Goal: Task Accomplishment & Management: Complete application form

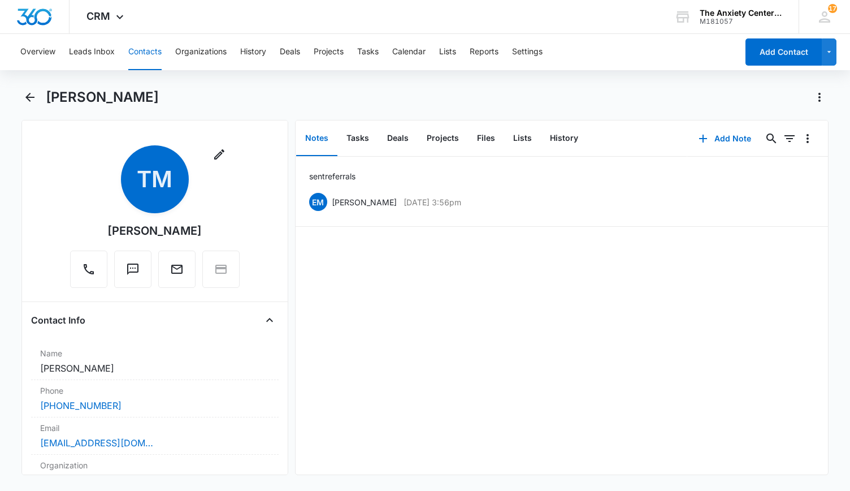
scroll to position [396, 0]
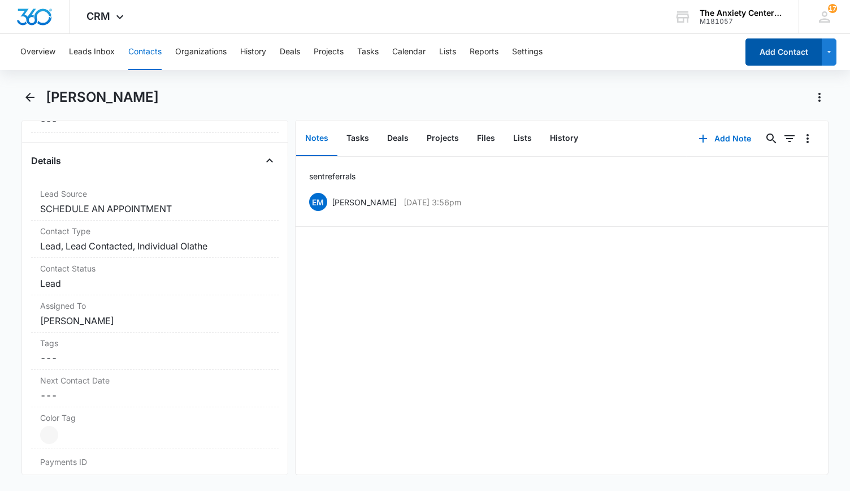
click at [762, 51] on button "Add Contact" at bounding box center [784, 51] width 76 height 27
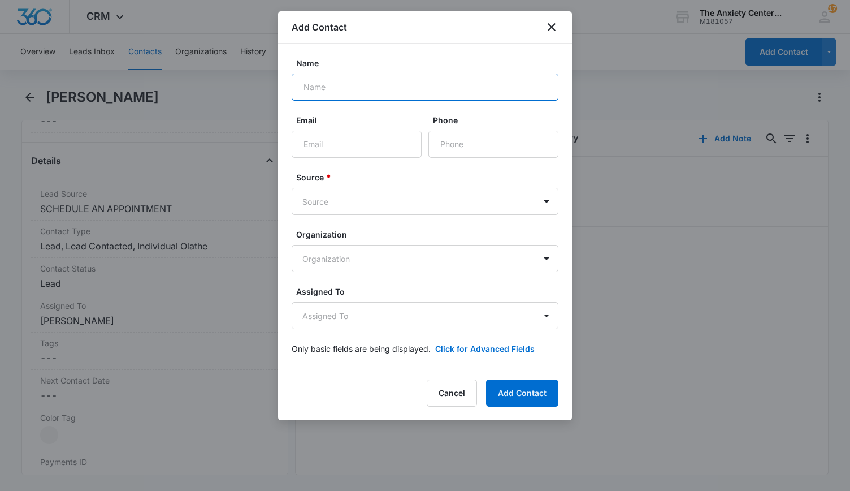
drag, startPoint x: 350, startPoint y: 90, endPoint x: 369, endPoint y: 101, distance: 21.2
click at [350, 90] on input "Name" at bounding box center [425, 86] width 267 height 27
type input "[PERSON_NAME]"
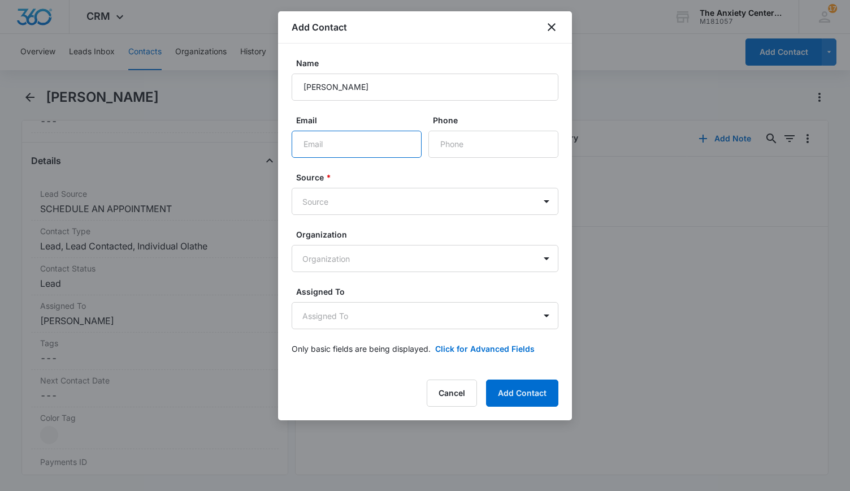
click at [326, 136] on input "Email" at bounding box center [357, 144] width 130 height 27
paste input "[PERSON_NAME][EMAIL_ADDRESS][PERSON_NAME][DOMAIN_NAME]"
type input "[PERSON_NAME][EMAIL_ADDRESS][PERSON_NAME][DOMAIN_NAME]"
drag, startPoint x: 486, startPoint y: 144, endPoint x: 479, endPoint y: 143, distance: 6.8
click at [486, 144] on input "Phone" at bounding box center [493, 144] width 130 height 27
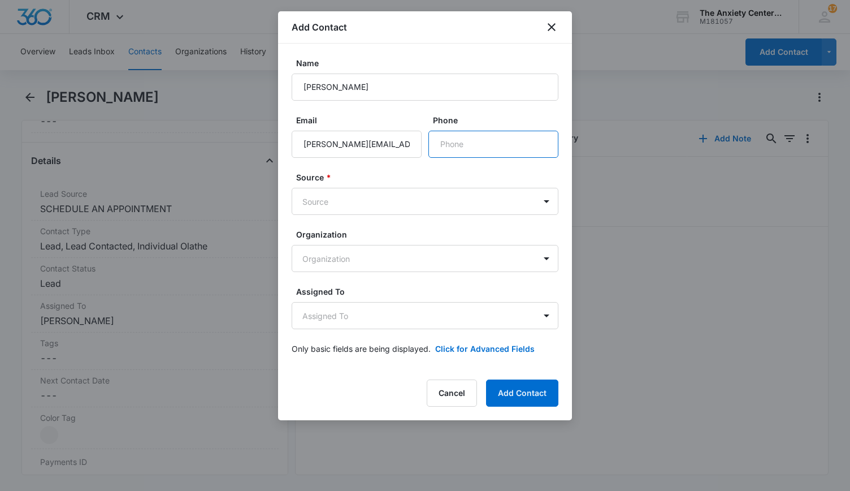
paste input "[PHONE_NUMBER]"
type input "[PHONE_NUMBER]"
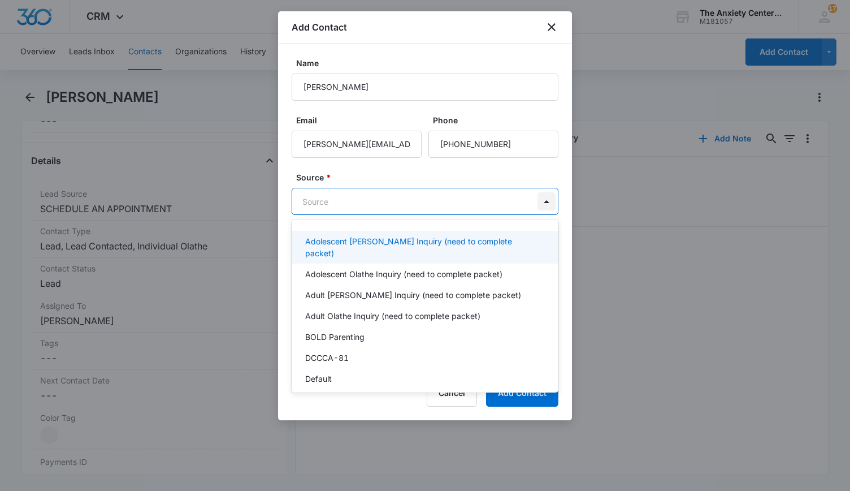
click at [548, 203] on body "CRM Apps Reputation Websites Forms CRM Email Social Payments POS Content Ads In…" at bounding box center [425, 245] width 850 height 491
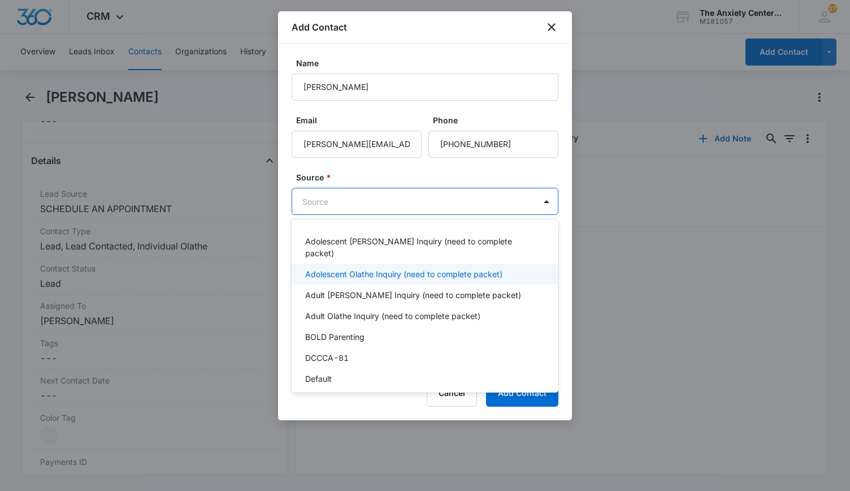
click at [414, 268] on p "Adolescent Olathe Inquiry (need to complete packet)" at bounding box center [403, 274] width 197 height 12
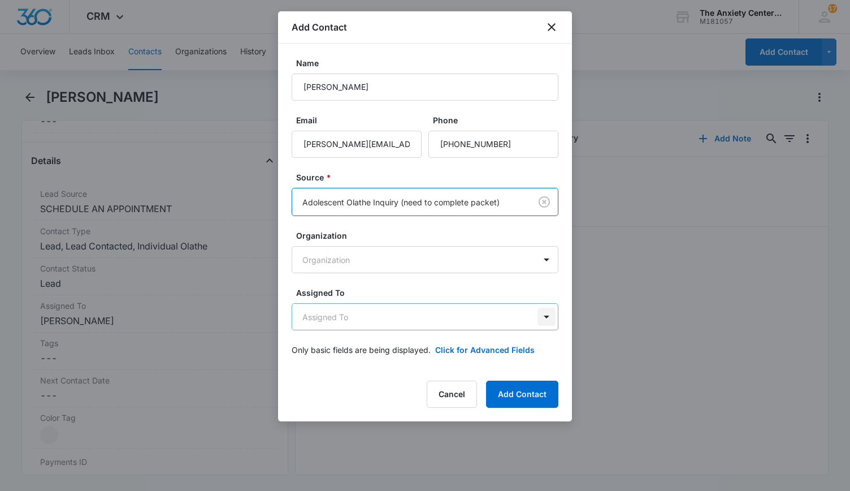
click at [555, 312] on body "CRM Apps Reputation Websites Forms CRM Email Social Payments POS Content Ads In…" at bounding box center [425, 245] width 850 height 491
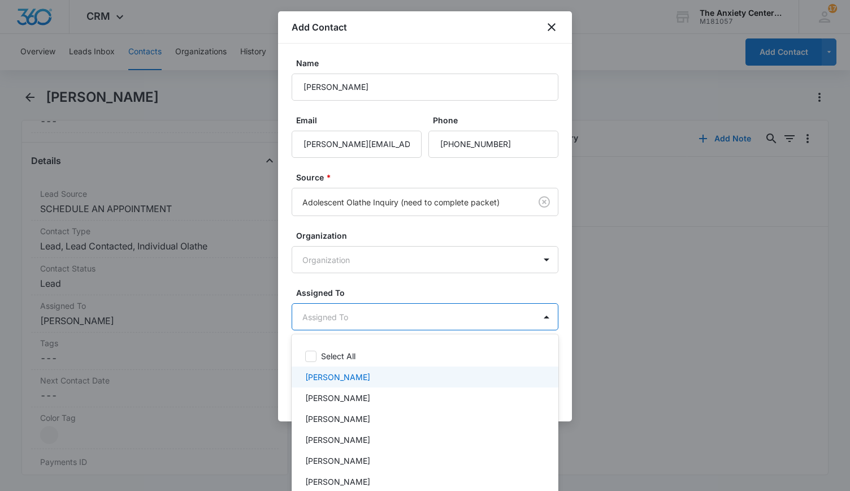
click at [370, 375] on div "[PERSON_NAME]" at bounding box center [423, 377] width 237 height 12
click at [671, 346] on div at bounding box center [425, 245] width 850 height 491
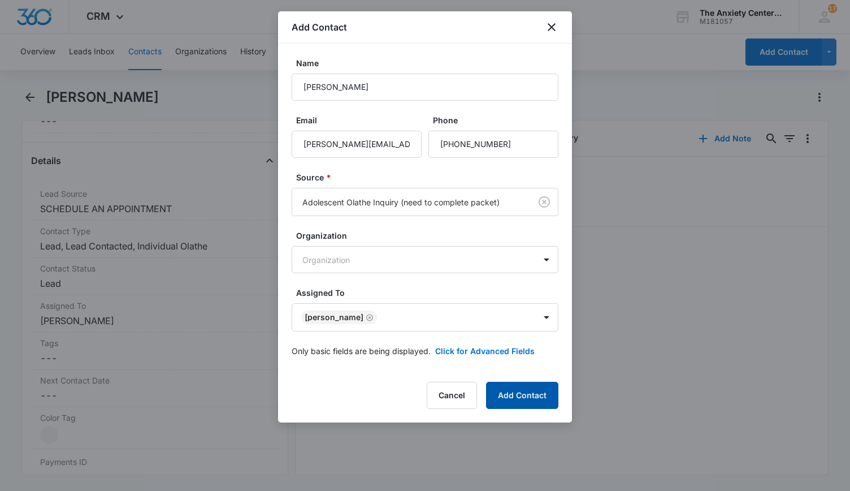
click at [538, 389] on button "Add Contact" at bounding box center [522, 395] width 72 height 27
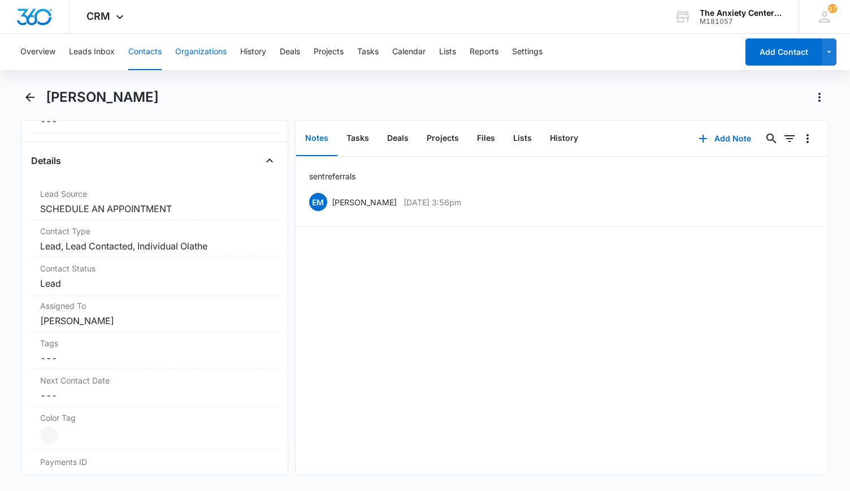
click at [209, 49] on button "Organizations" at bounding box center [200, 52] width 51 height 36
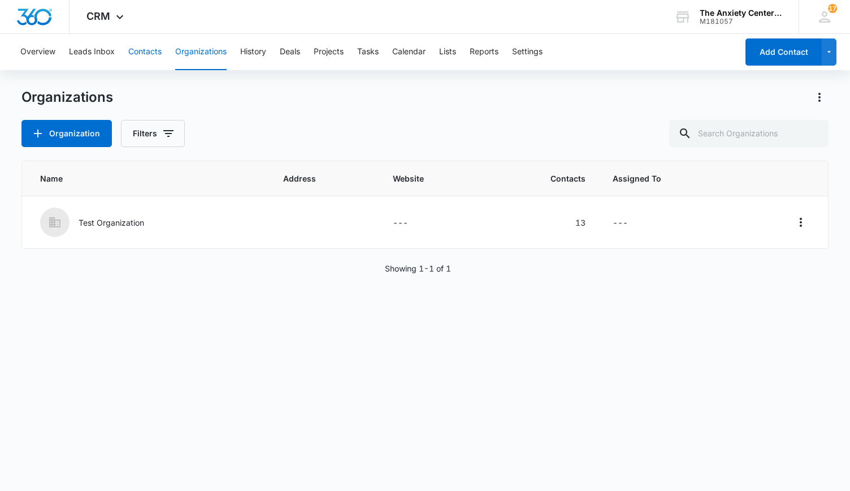
click at [149, 51] on button "Contacts" at bounding box center [144, 52] width 33 height 36
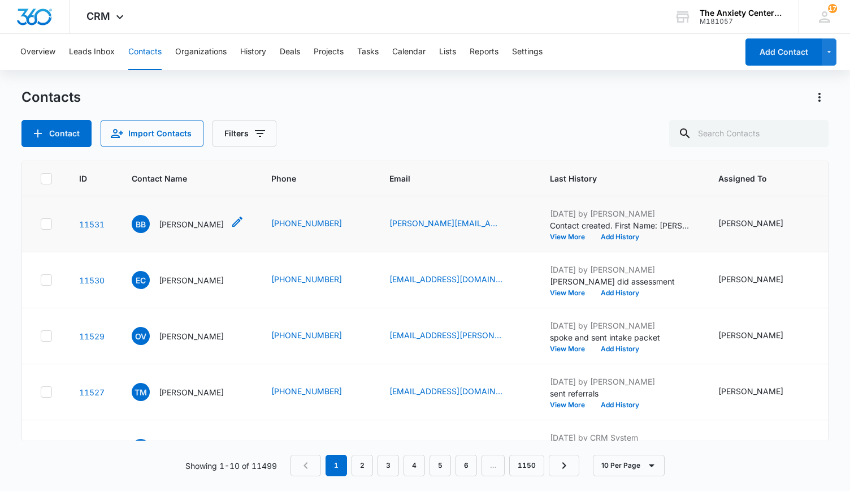
click at [166, 219] on p "[PERSON_NAME]" at bounding box center [191, 224] width 65 height 12
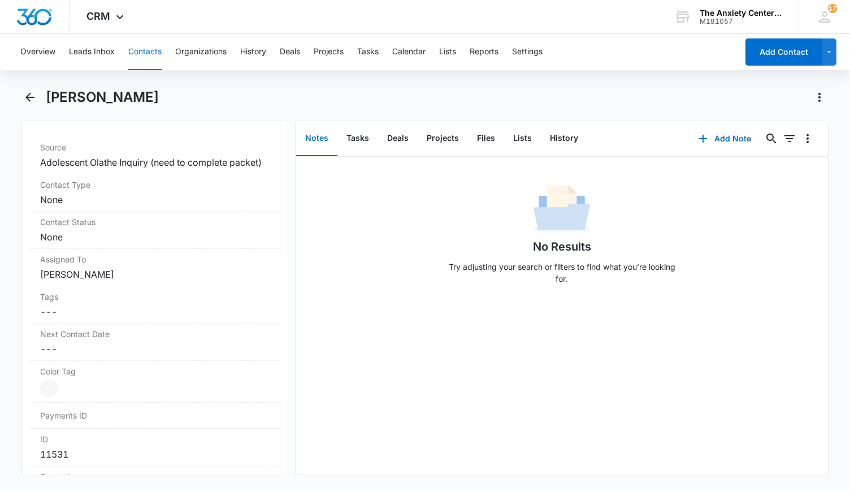
scroll to position [452, 0]
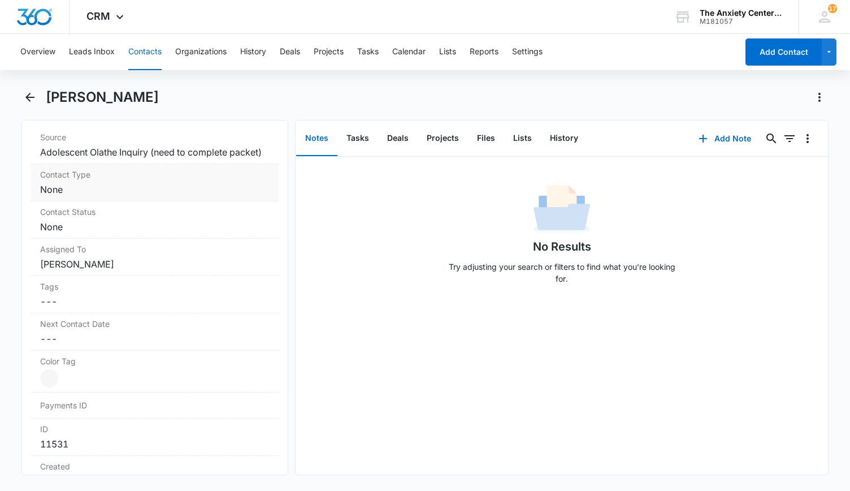
click at [178, 196] on dd "Cancel Save Changes None" at bounding box center [154, 190] width 229 height 14
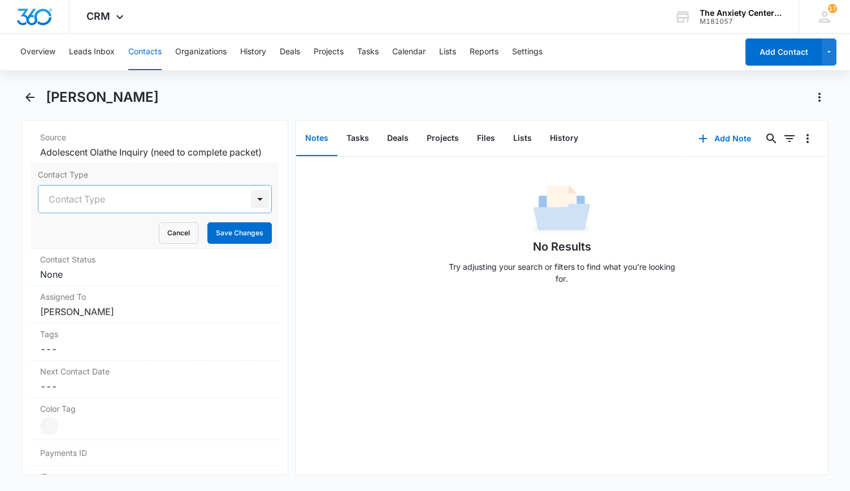
click at [251, 208] on div at bounding box center [260, 199] width 18 height 18
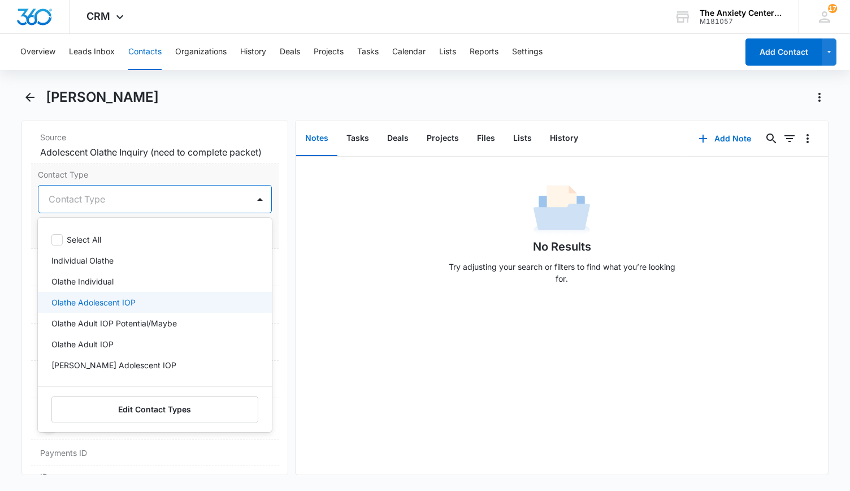
click at [151, 308] on div "Olathe Adolescent IOP" at bounding box center [153, 302] width 205 height 12
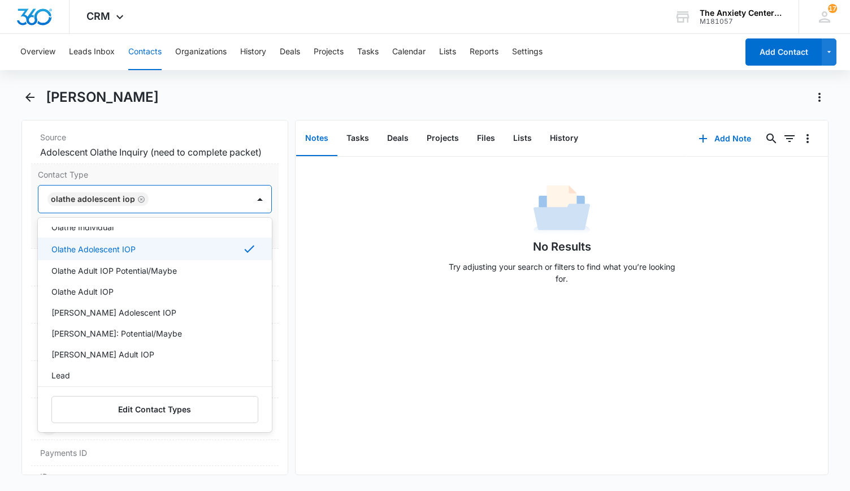
scroll to position [113, 0]
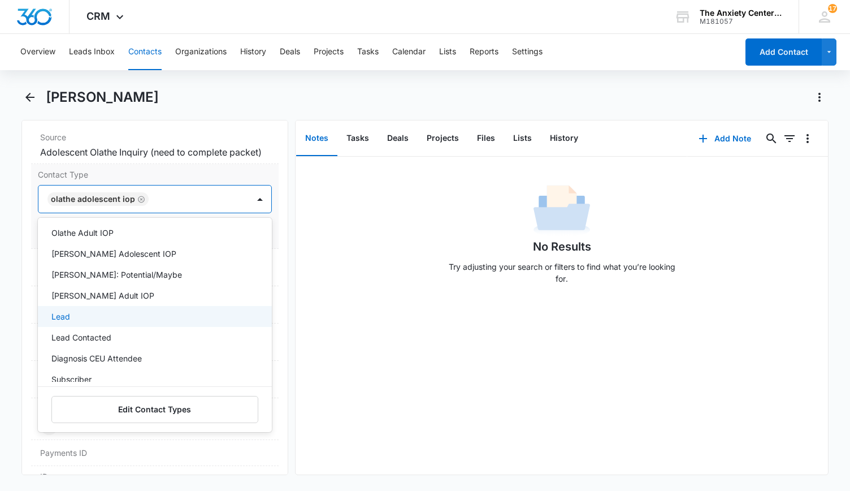
click at [121, 317] on div "Lead" at bounding box center [155, 316] width 234 height 21
drag, startPoint x: 128, startPoint y: 349, endPoint x: 135, endPoint y: 346, distance: 7.3
click at [128, 345] on div "Lead Contacted" at bounding box center [153, 339] width 205 height 12
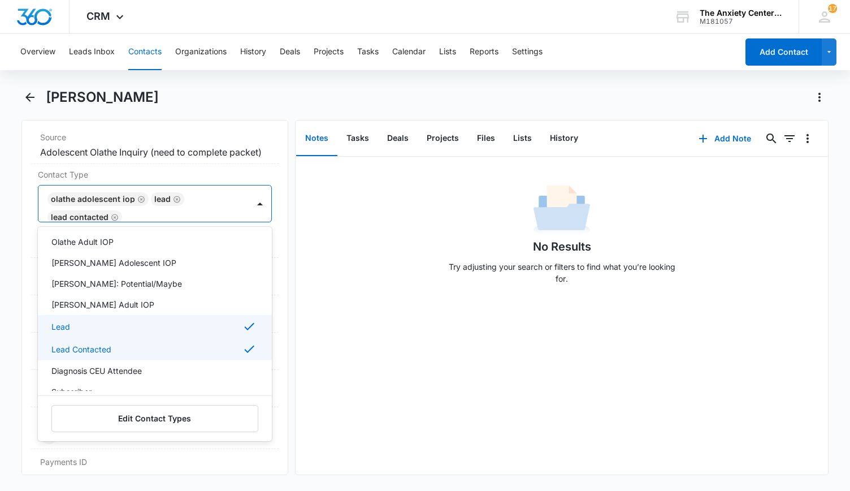
click at [297, 333] on div "No Results Try adjusting your search or filters to find what you’re looking for." at bounding box center [562, 316] width 533 height 318
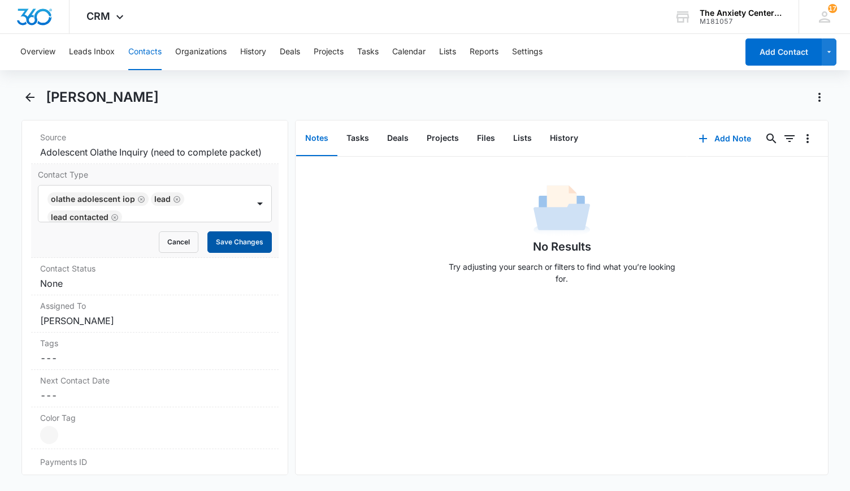
click at [231, 253] on button "Save Changes" at bounding box center [239, 241] width 64 height 21
click at [235, 290] on dd "Cancel Save Changes None" at bounding box center [154, 283] width 229 height 14
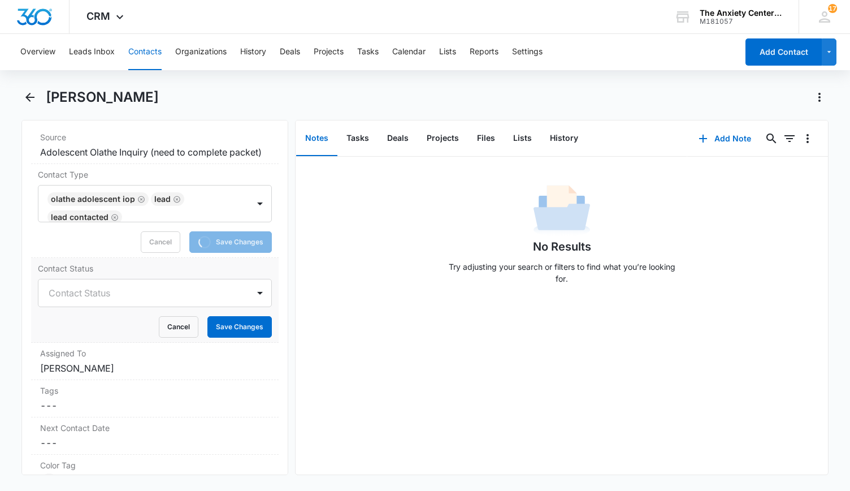
click at [256, 302] on div at bounding box center [260, 293] width 18 height 18
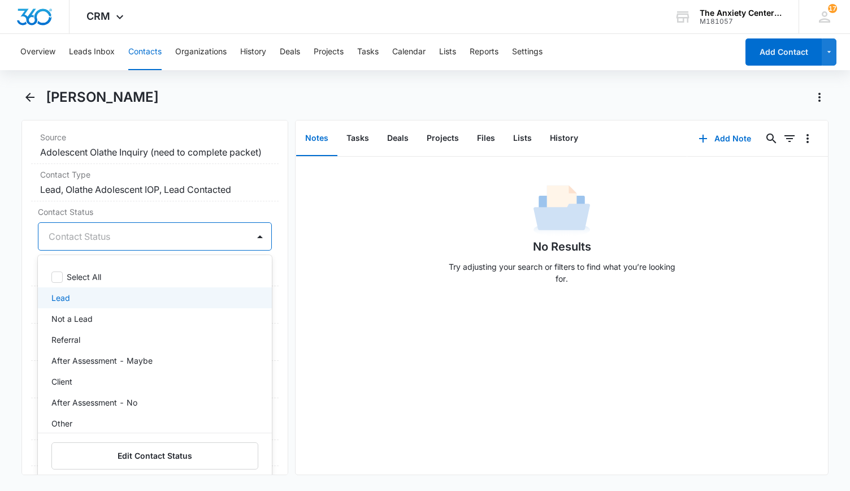
click at [152, 304] on div "Lead" at bounding box center [153, 298] width 205 height 12
click at [326, 301] on div "No Results Try adjusting your search or filters to find what you’re looking for." at bounding box center [562, 316] width 533 height 318
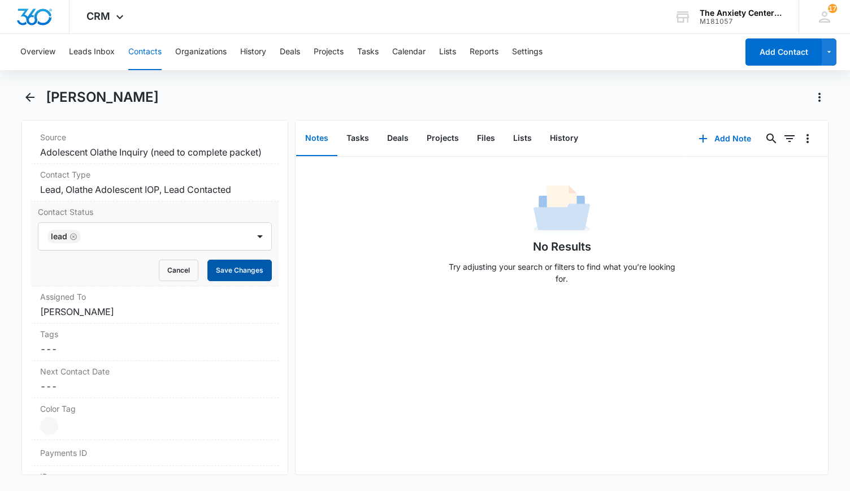
click at [252, 278] on button "Save Changes" at bounding box center [239, 269] width 64 height 21
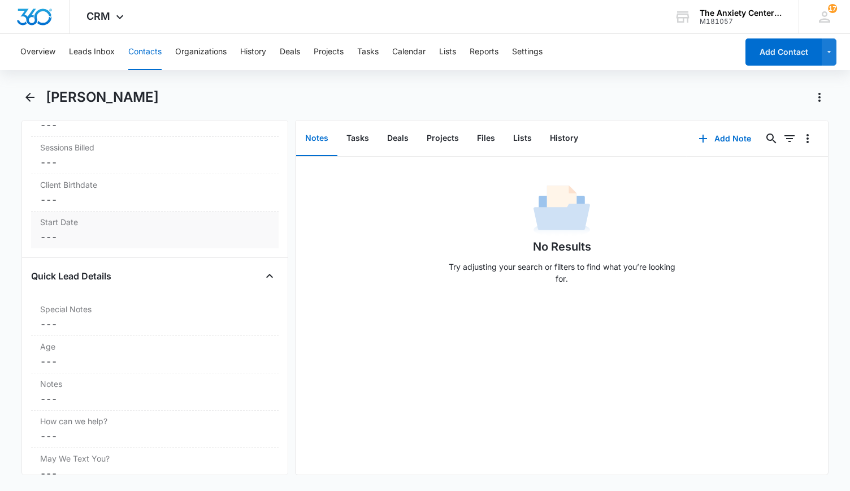
scroll to position [1026, 0]
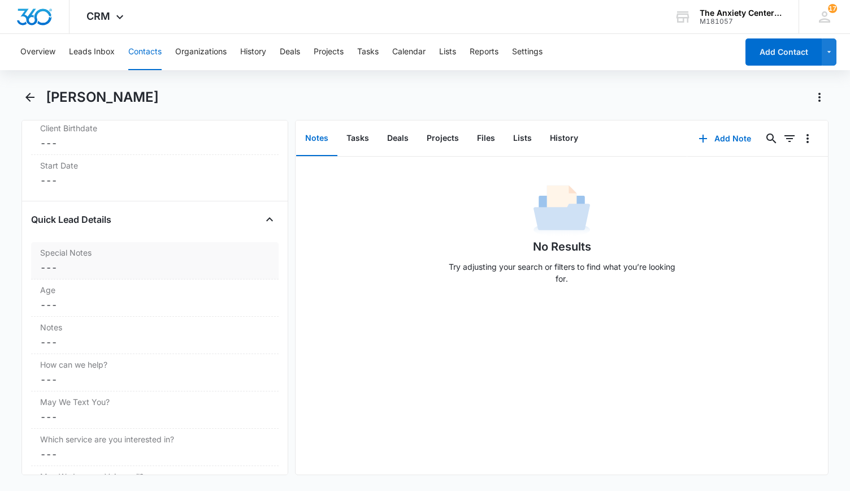
click at [175, 274] on dd "Cancel Save Changes ---" at bounding box center [154, 268] width 229 height 14
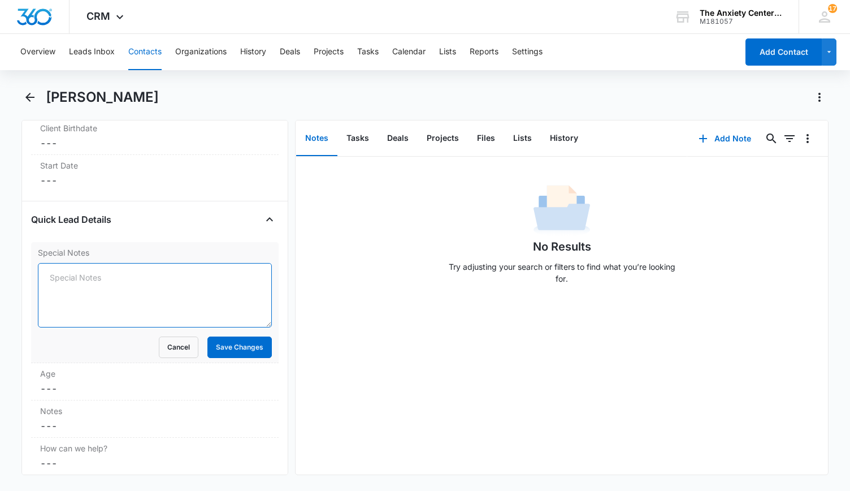
click at [67, 289] on textarea "Special Notes" at bounding box center [155, 295] width 234 height 64
type textarea "[PERSON_NAME]"
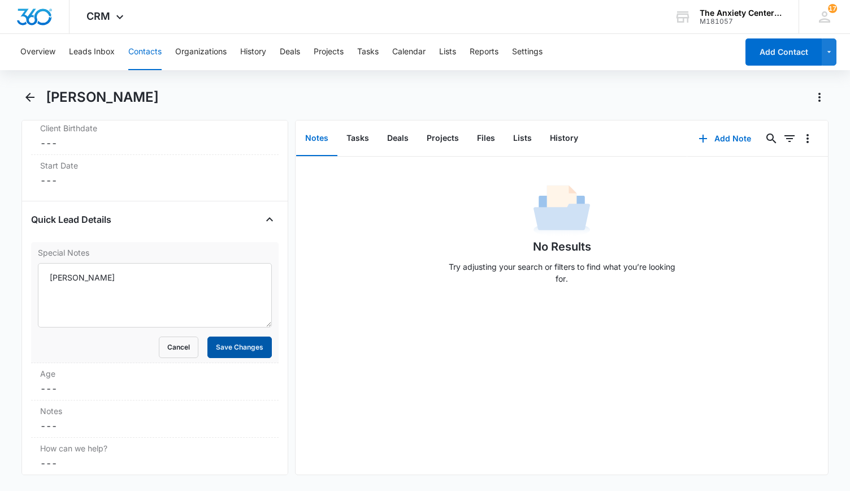
click at [246, 352] on button "Save Changes" at bounding box center [239, 346] width 64 height 21
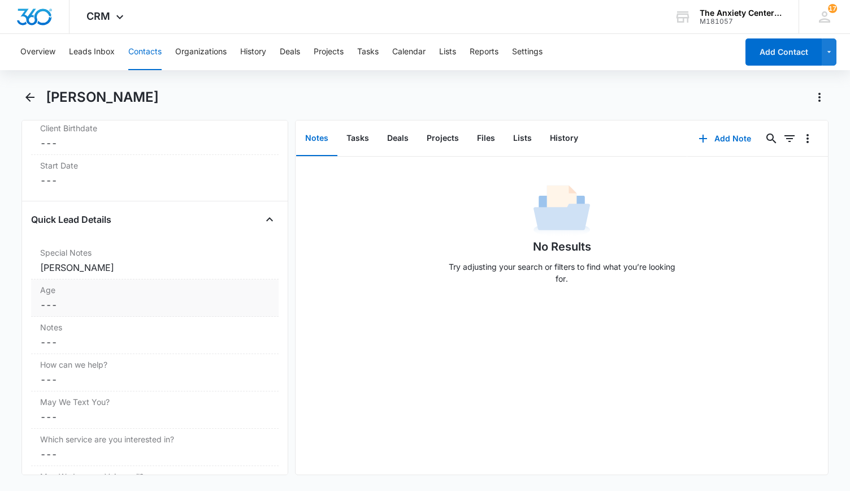
click at [93, 309] on dd "Cancel Save Changes ---" at bounding box center [154, 305] width 229 height 14
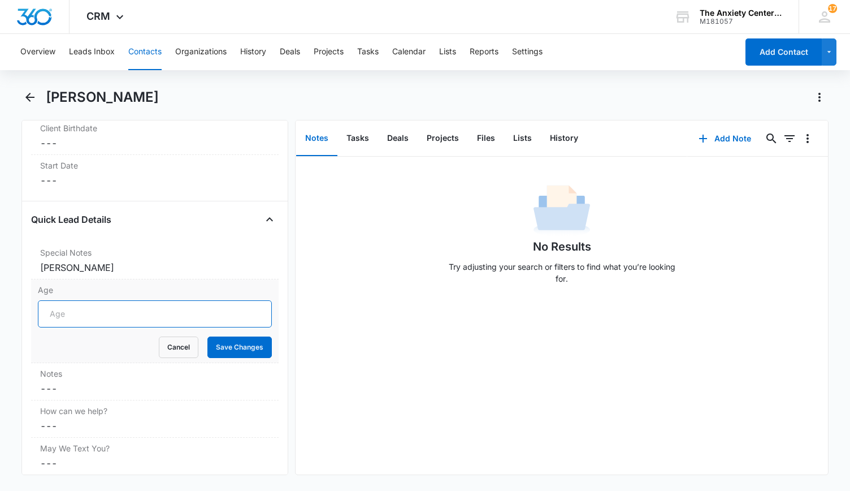
click at [90, 314] on input "Age" at bounding box center [155, 313] width 234 height 27
type input "17"
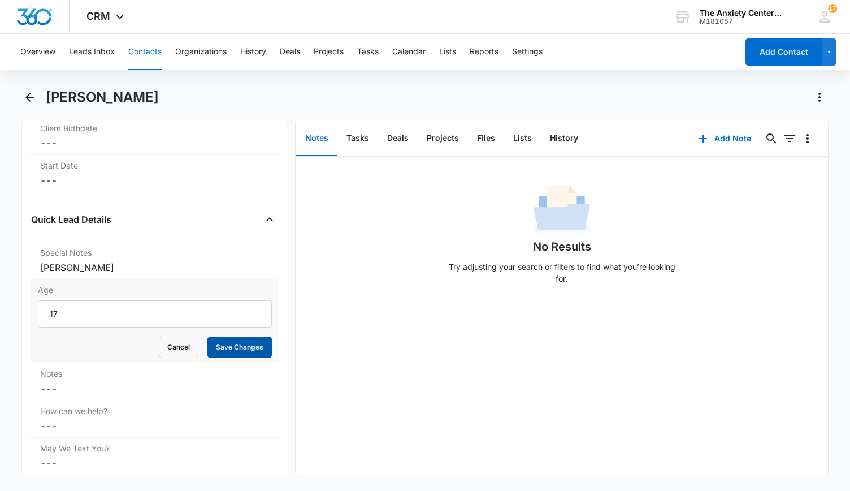
click at [232, 349] on button "Save Changes" at bounding box center [239, 346] width 64 height 21
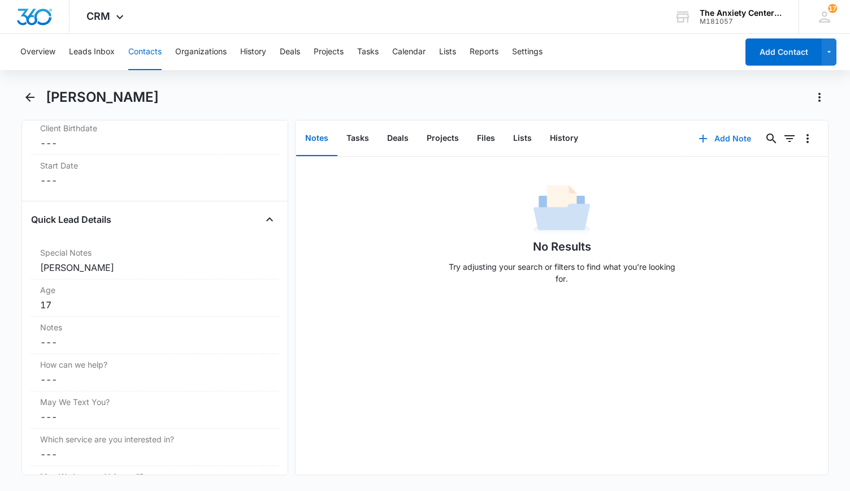
click at [723, 132] on button "Add Note" at bounding box center [724, 138] width 75 height 27
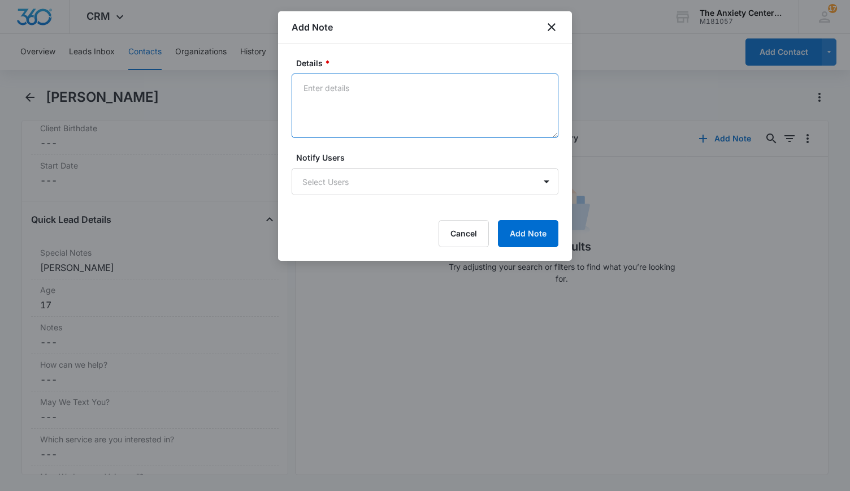
click at [322, 102] on textarea "Details *" at bounding box center [425, 105] width 267 height 64
type textarea "Spoke and sent intake packet"
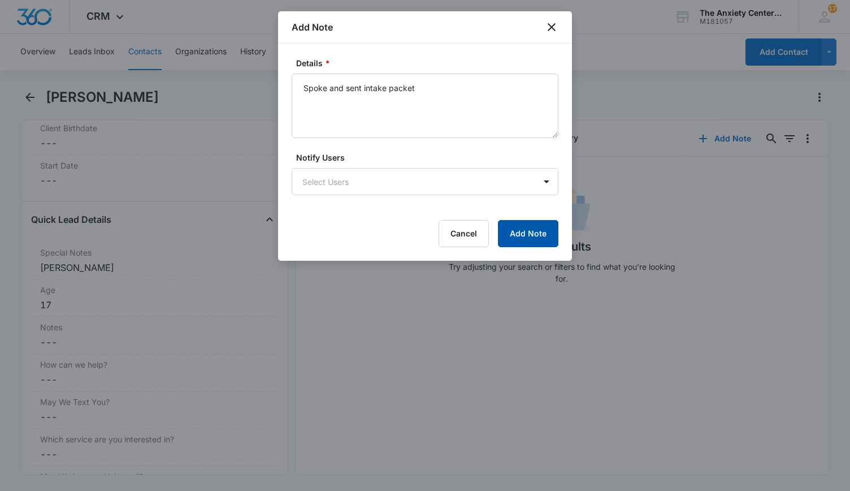
click at [538, 236] on button "Add Note" at bounding box center [528, 233] width 60 height 27
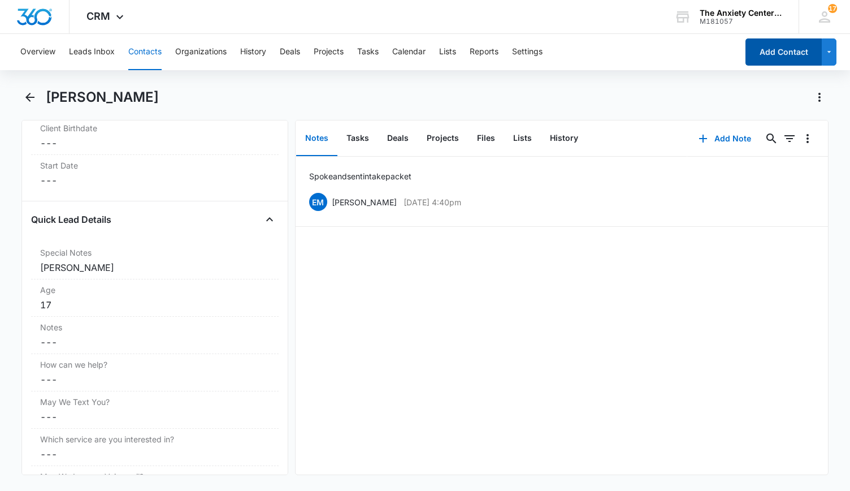
click at [757, 45] on button "Add Contact" at bounding box center [784, 51] width 76 height 27
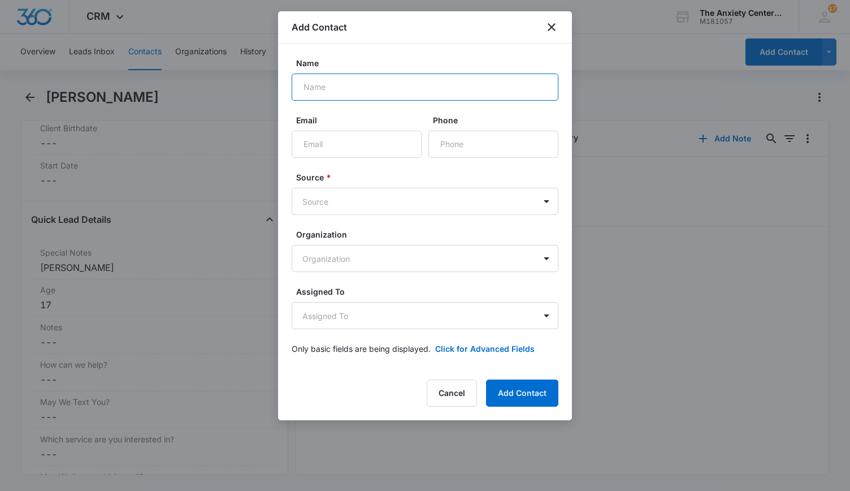
drag, startPoint x: 349, startPoint y: 88, endPoint x: 351, endPoint y: 80, distance: 8.6
click at [349, 88] on input "Name" at bounding box center [425, 86] width 267 height 27
type input "[PERSON_NAME]"
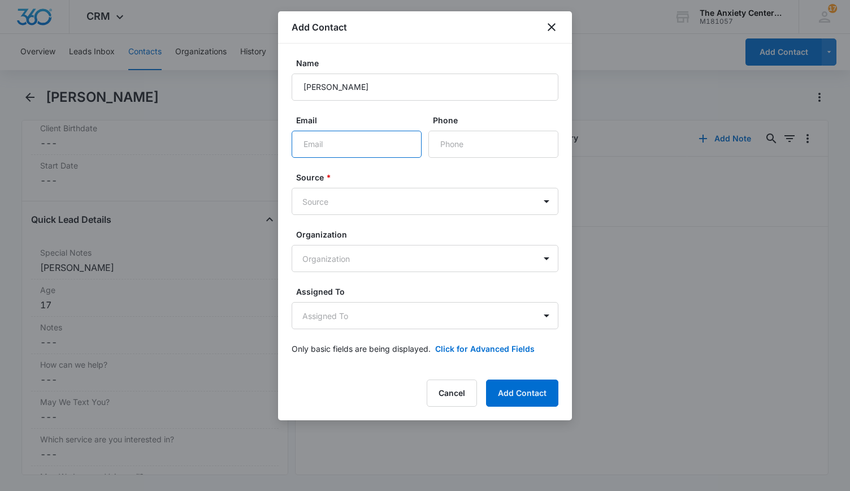
paste input "[PERSON_NAME][EMAIL_ADDRESS][PERSON_NAME][DOMAIN_NAME]"
type input "[PERSON_NAME][EMAIL_ADDRESS][PERSON_NAME][DOMAIN_NAME]"
click at [484, 147] on input "Phone" at bounding box center [493, 144] width 130 height 27
paste input "[PHONE_NUMBER]"
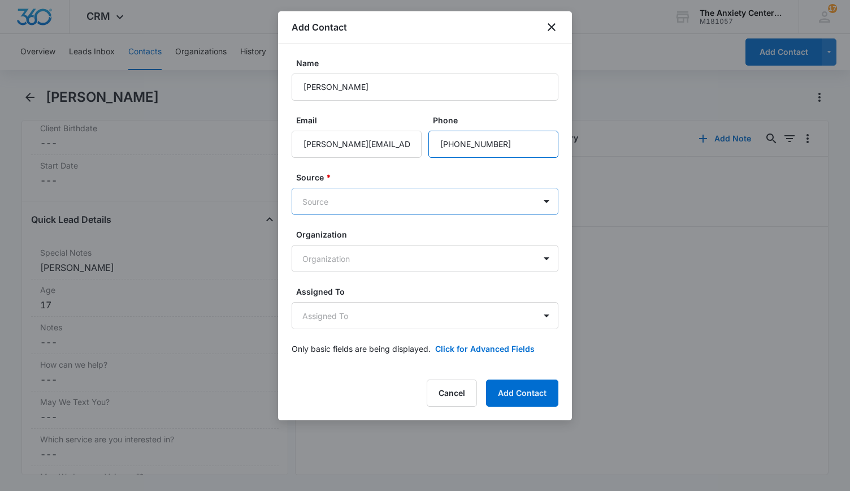
type input "[PHONE_NUMBER]"
click at [442, 198] on body "CRM Apps Reputation Websites Forms CRM Email Social Payments POS Content Ads In…" at bounding box center [425, 245] width 850 height 491
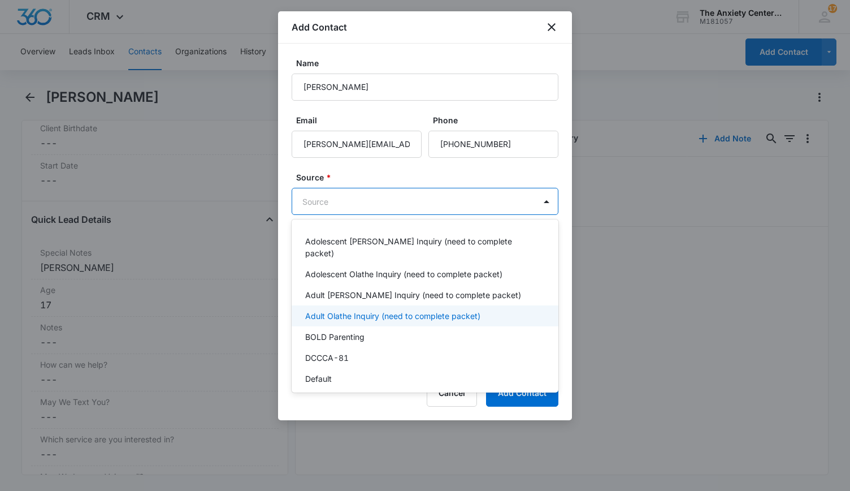
click at [385, 310] on p "Adult Olathe Inquiry (need to complete packet)" at bounding box center [392, 316] width 175 height 12
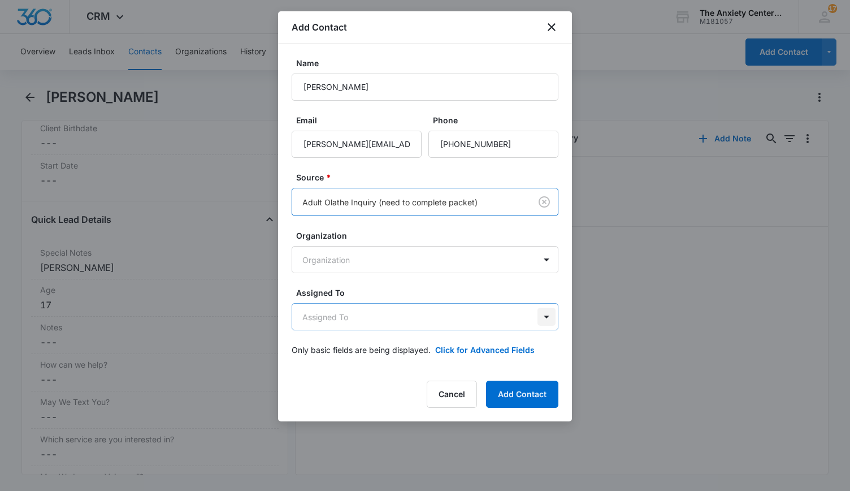
click at [551, 314] on body "CRM Apps Reputation Websites Forms CRM Email Social Payments POS Content Ads In…" at bounding box center [425, 245] width 850 height 491
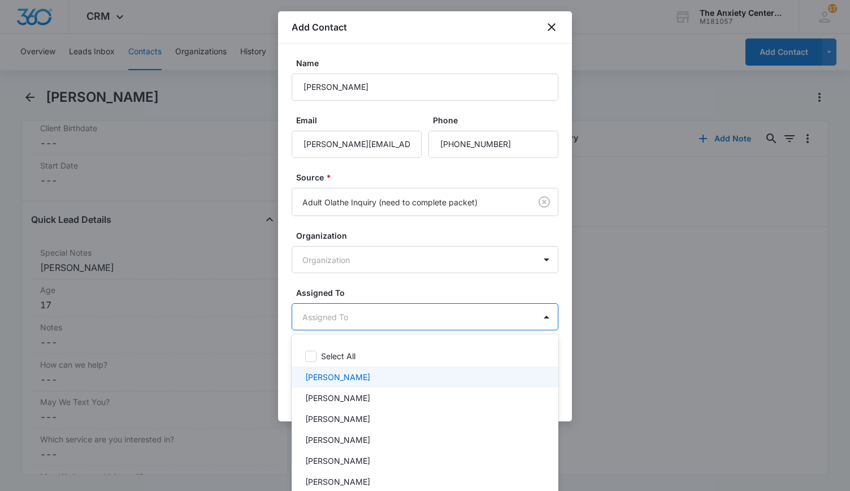
click at [350, 376] on p "[PERSON_NAME]" at bounding box center [337, 377] width 65 height 12
drag, startPoint x: 665, startPoint y: 363, endPoint x: 601, endPoint y: 387, distance: 67.6
click at [665, 362] on div at bounding box center [425, 245] width 850 height 491
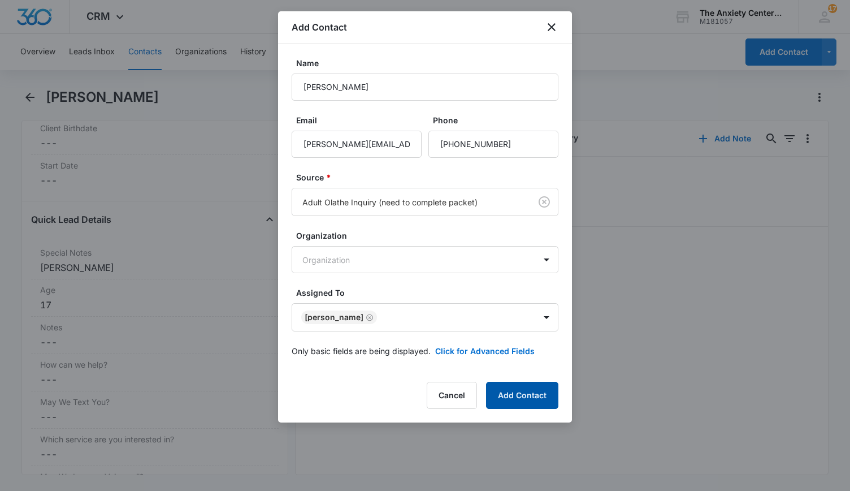
click at [538, 388] on button "Add Contact" at bounding box center [522, 395] width 72 height 27
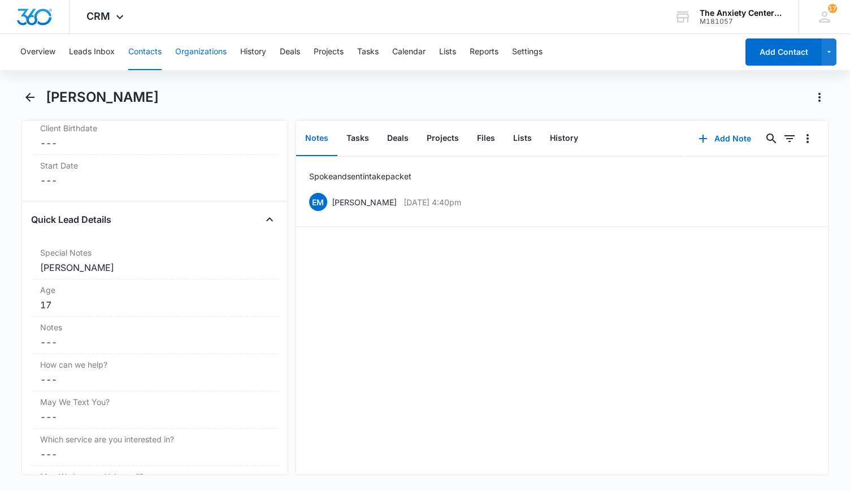
click at [207, 49] on button "Organizations" at bounding box center [200, 52] width 51 height 36
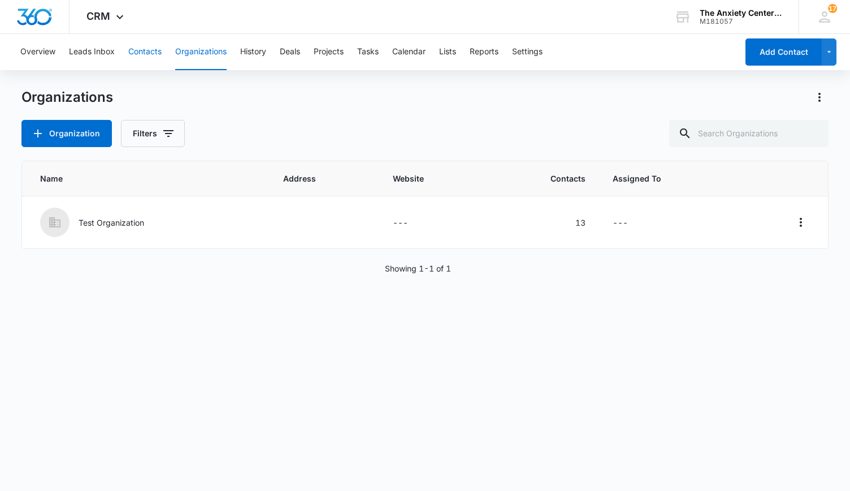
click at [154, 49] on button "Contacts" at bounding box center [144, 52] width 33 height 36
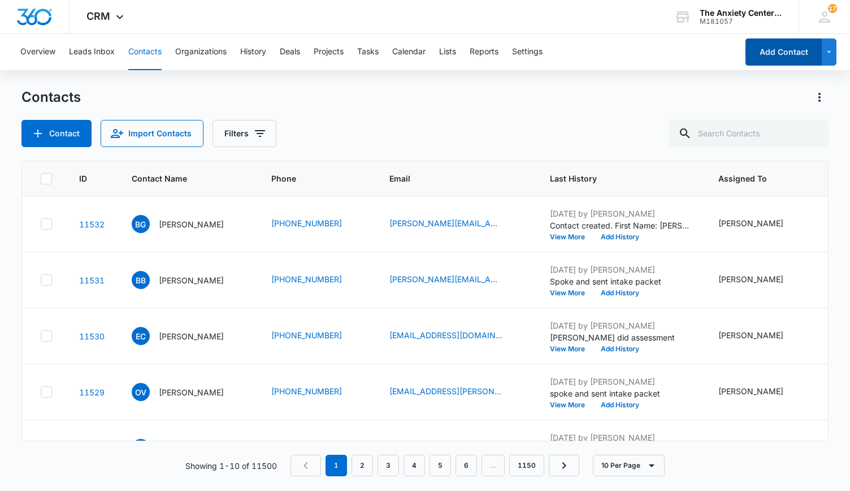
click at [770, 60] on button "Add Contact" at bounding box center [784, 51] width 76 height 27
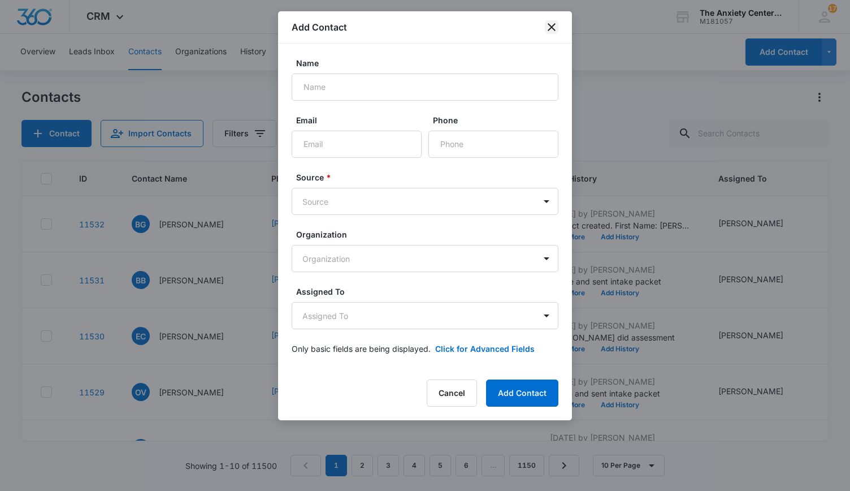
click at [555, 28] on icon "close" at bounding box center [552, 27] width 14 height 14
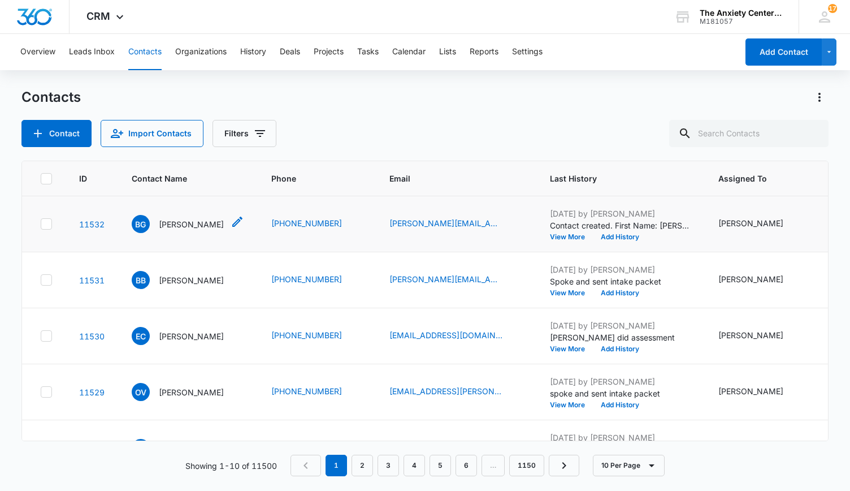
click at [199, 226] on p "[PERSON_NAME]" at bounding box center [191, 224] width 65 height 12
click at [198, 226] on p "[PERSON_NAME]" at bounding box center [191, 224] width 65 height 12
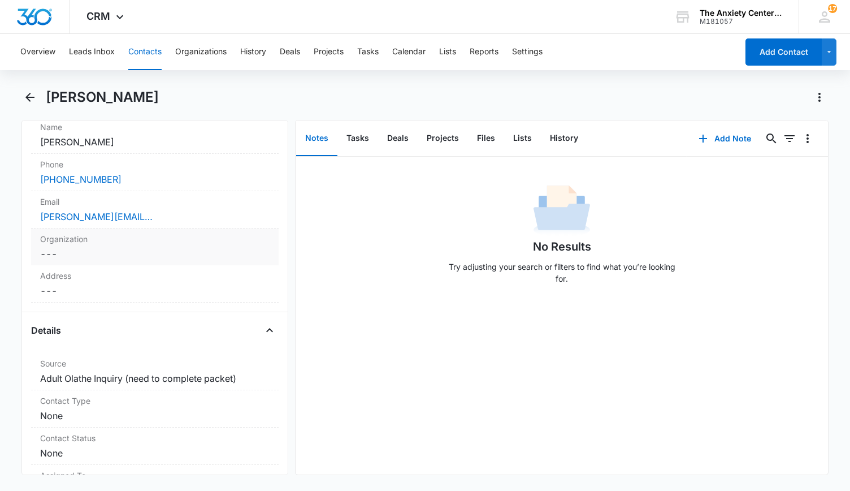
scroll to position [396, 0]
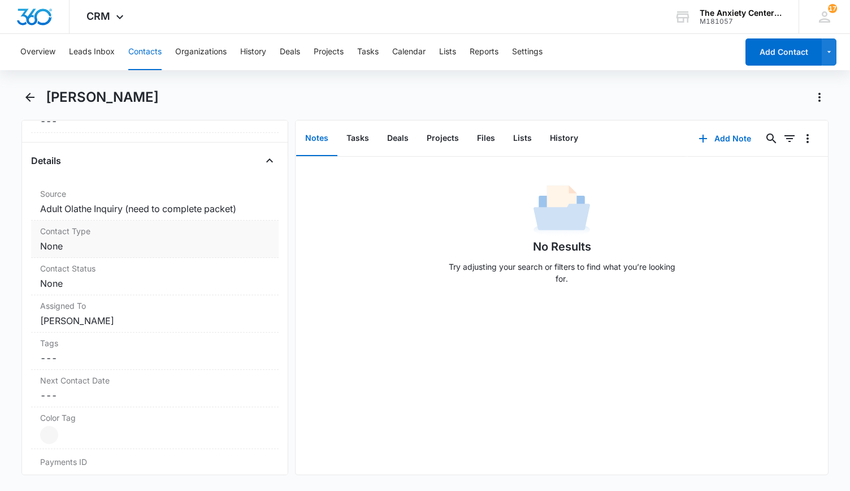
click at [165, 240] on dd "Cancel Save Changes None" at bounding box center [154, 246] width 229 height 14
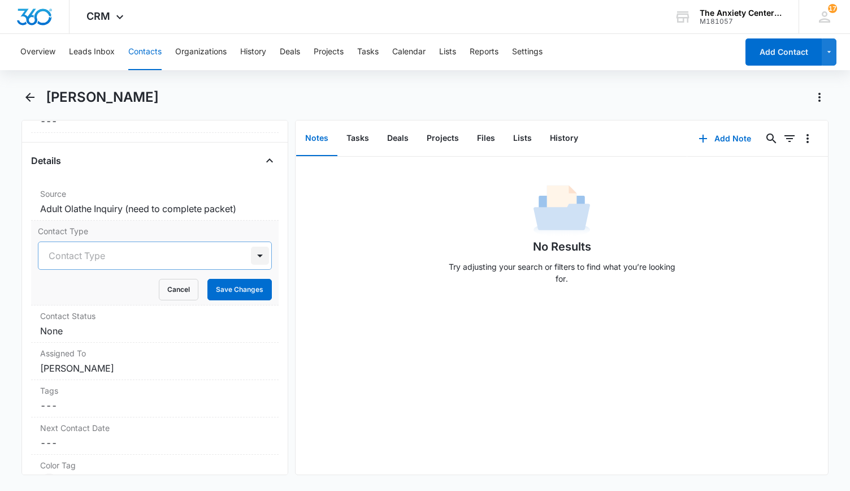
click at [251, 254] on div at bounding box center [260, 255] width 18 height 18
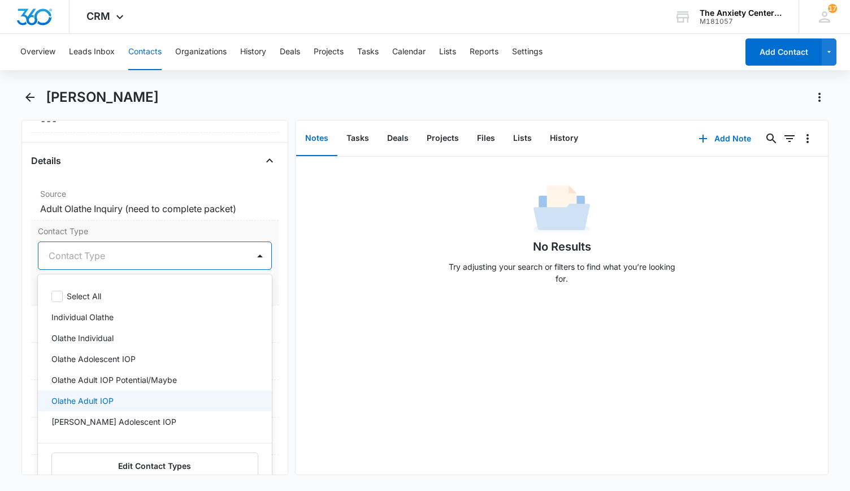
click at [142, 398] on div "Olathe Adult IOP" at bounding box center [153, 401] width 205 height 12
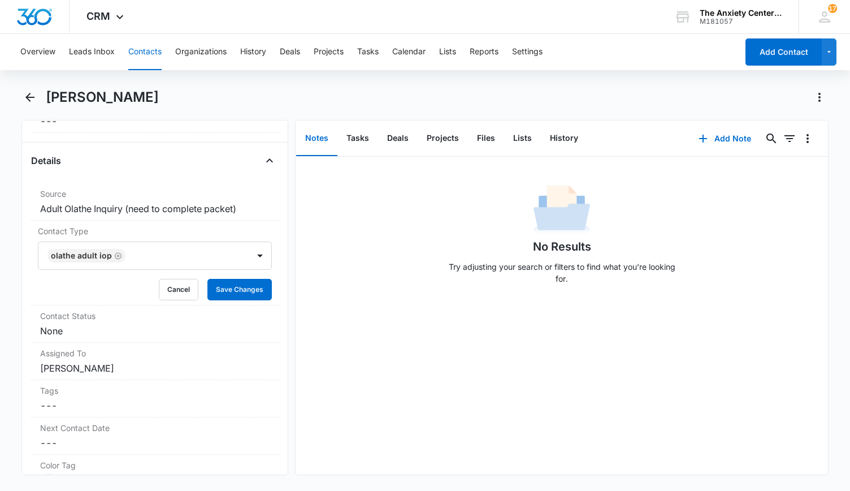
click at [327, 364] on div "No Results Try adjusting your search or filters to find what you’re looking for." at bounding box center [562, 316] width 533 height 318
click at [226, 290] on button "Save Changes" at bounding box center [239, 289] width 64 height 21
click at [235, 325] on dd "Cancel Save Changes None" at bounding box center [154, 331] width 229 height 14
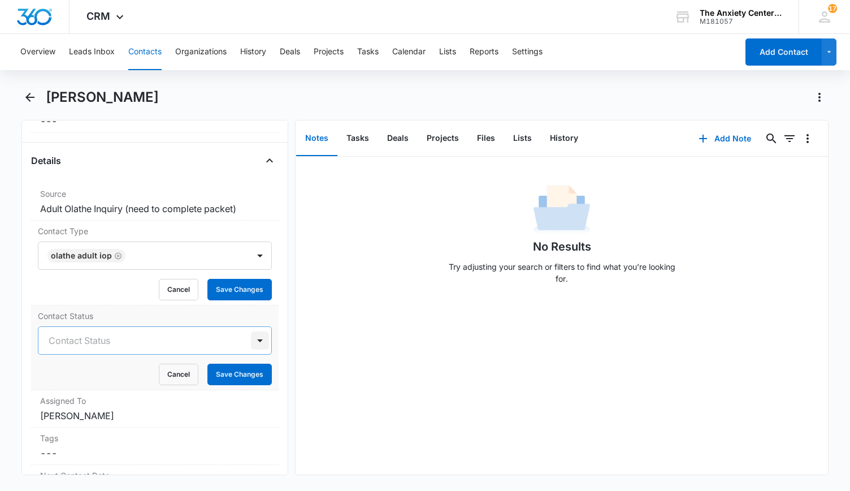
click at [252, 337] on div at bounding box center [260, 340] width 18 height 18
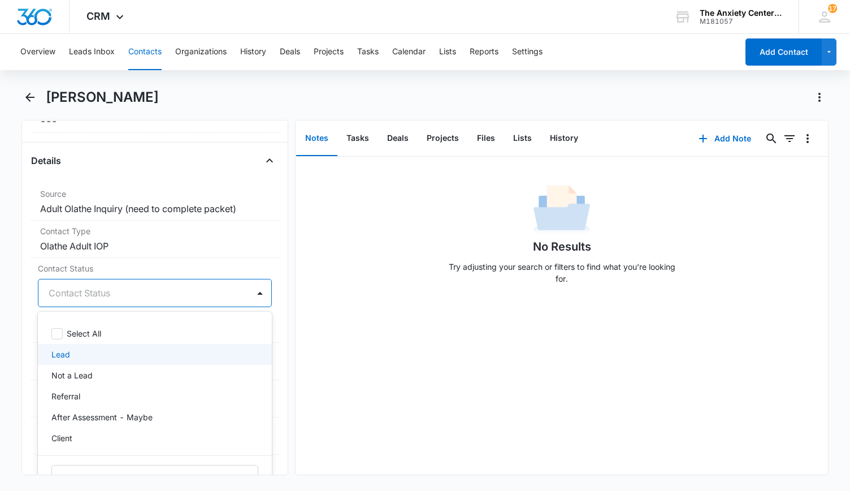
click at [177, 355] on div "Lead" at bounding box center [153, 354] width 205 height 12
click at [307, 334] on div "No Results Try adjusting your search or filters to find what you’re looking for." at bounding box center [562, 316] width 533 height 318
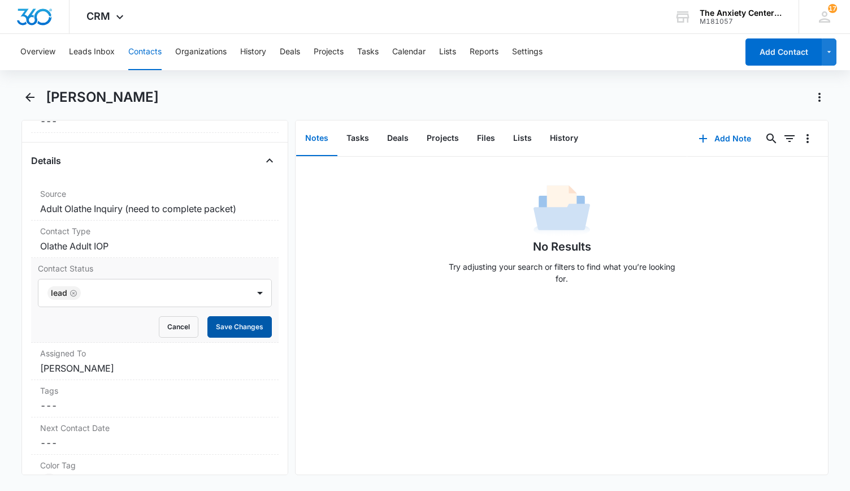
click at [249, 320] on button "Save Changes" at bounding box center [239, 326] width 64 height 21
click at [239, 244] on dd "Cancel Save Changes Olathe Adult IOP" at bounding box center [154, 246] width 229 height 14
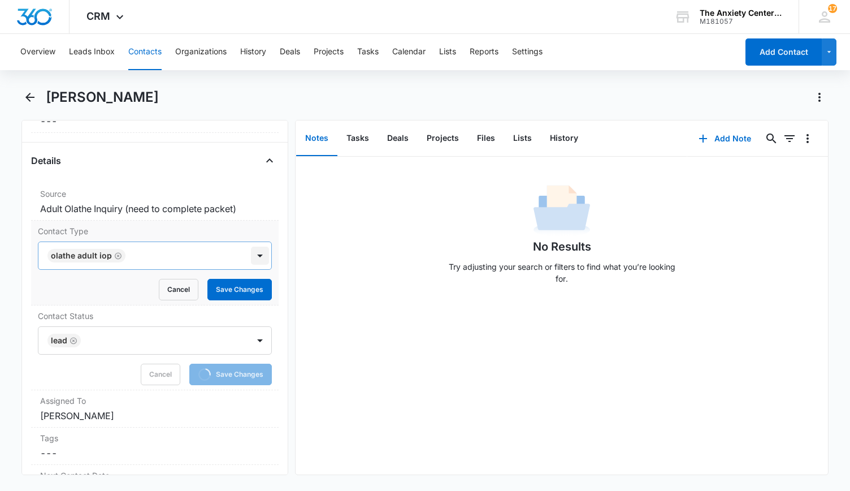
click at [251, 254] on div at bounding box center [260, 255] width 18 height 18
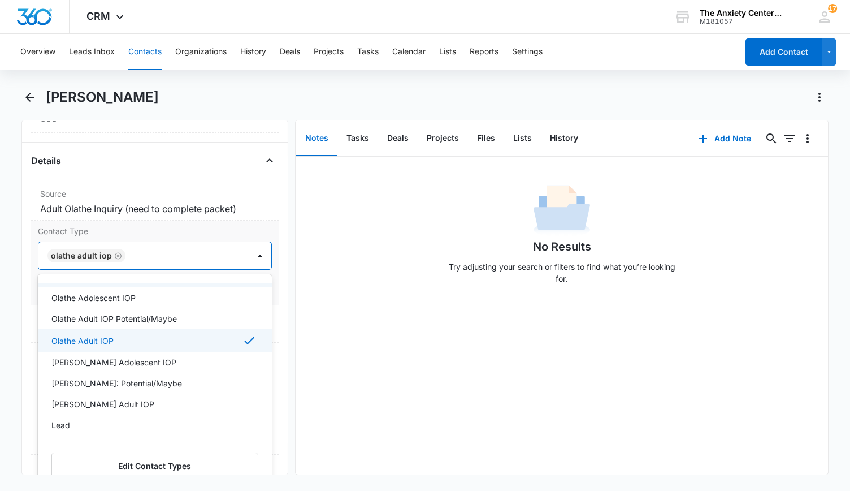
scroll to position [170, 0]
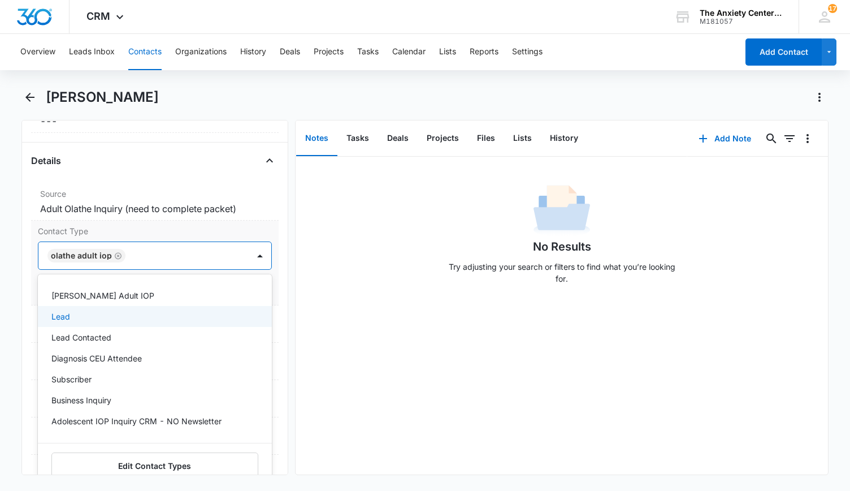
click at [159, 315] on div "Lead" at bounding box center [153, 316] width 205 height 12
click at [155, 335] on div "Lead Contacted" at bounding box center [153, 339] width 205 height 12
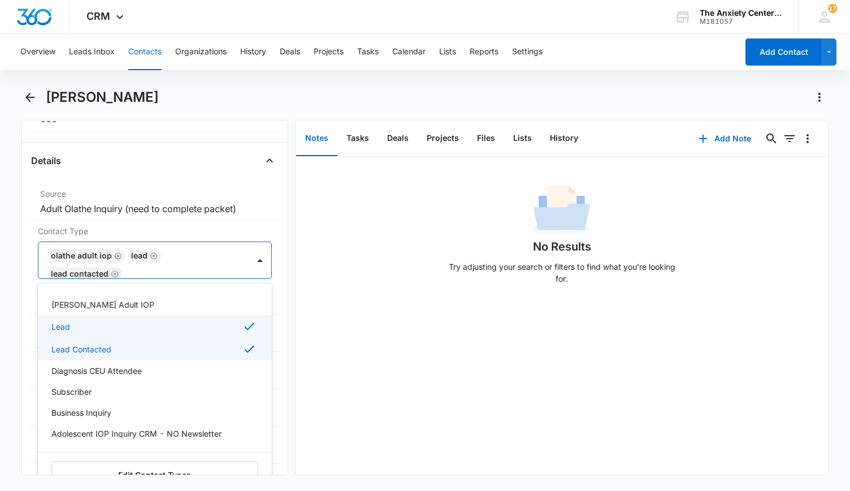
click at [342, 342] on div "No Results Try adjusting your search or filters to find what you’re looking for." at bounding box center [562, 316] width 533 height 318
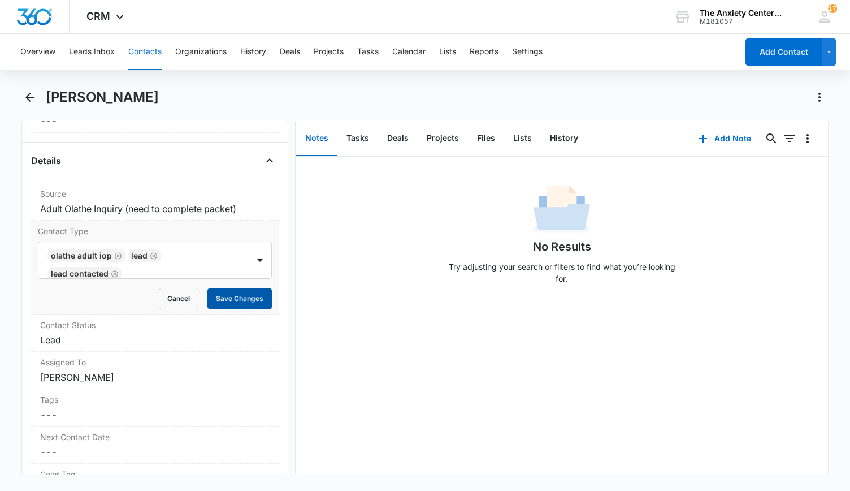
click at [246, 292] on button "Save Changes" at bounding box center [239, 298] width 64 height 21
